Goal: Navigation & Orientation: Find specific page/section

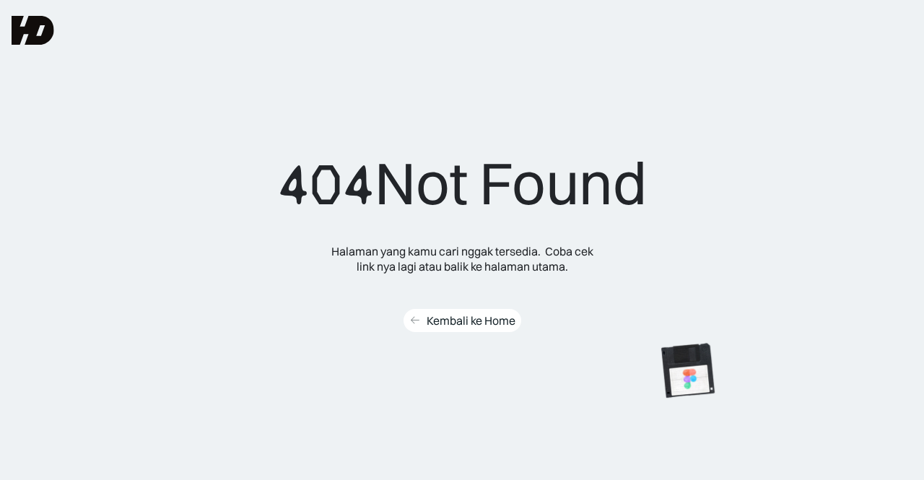
click at [466, 324] on div "Kembali ke Home" at bounding box center [471, 320] width 89 height 15
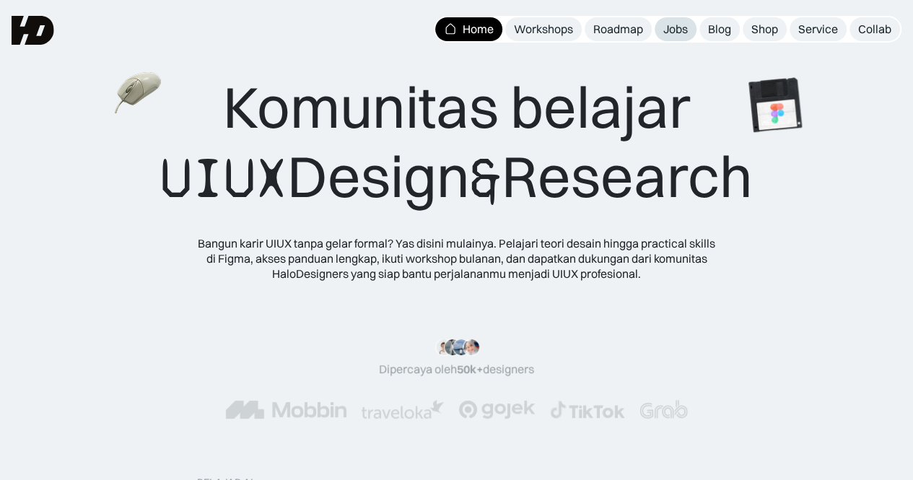
click at [661, 32] on link "Jobs" at bounding box center [676, 29] width 42 height 24
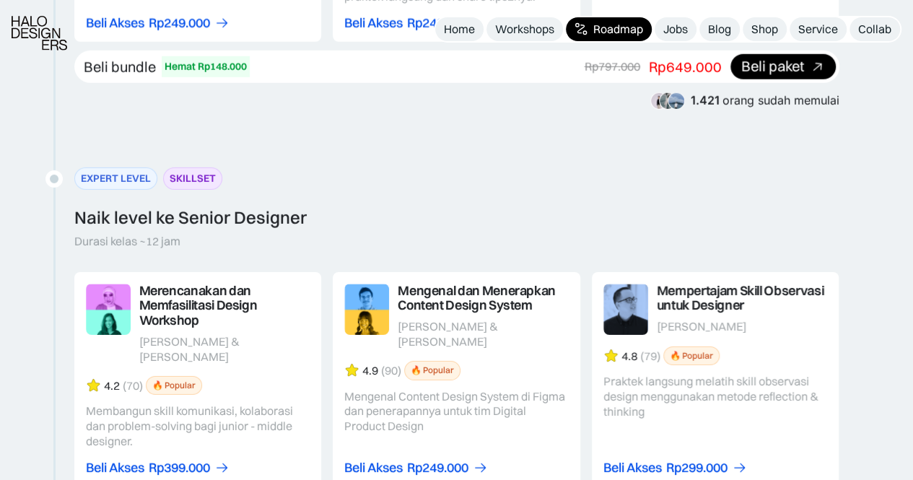
scroll to position [2383, 0]
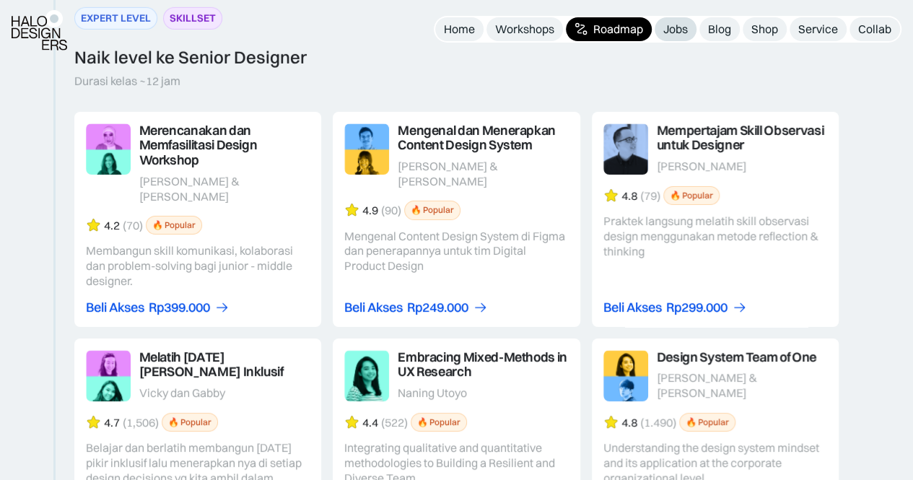
click at [668, 35] on div "Jobs" at bounding box center [676, 29] width 25 height 15
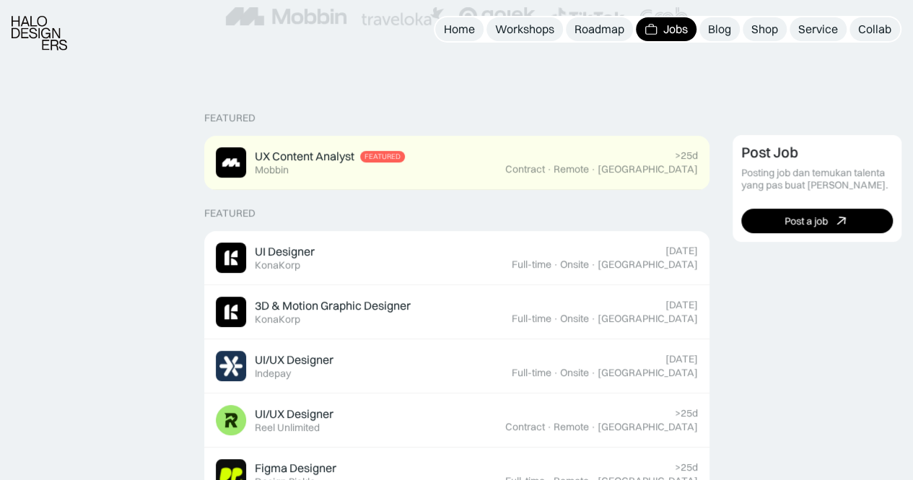
scroll to position [361, 0]
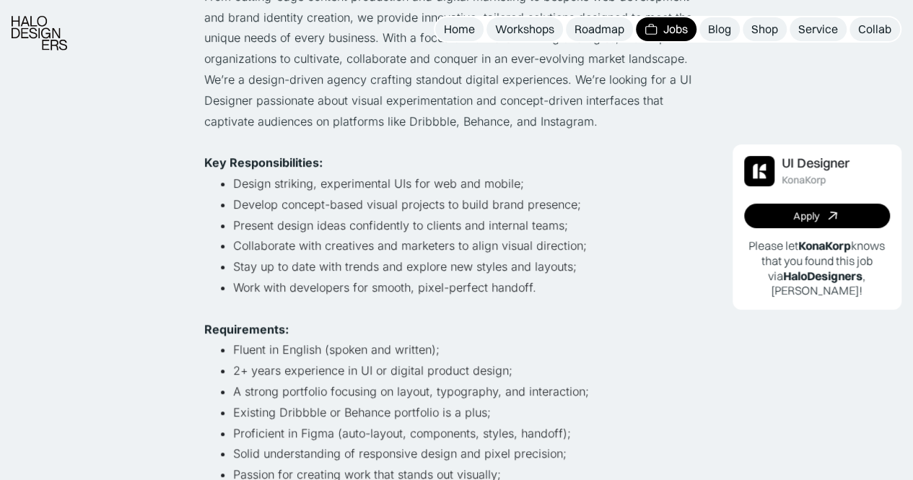
scroll to position [289, 0]
